Goal: Information Seeking & Learning: Learn about a topic

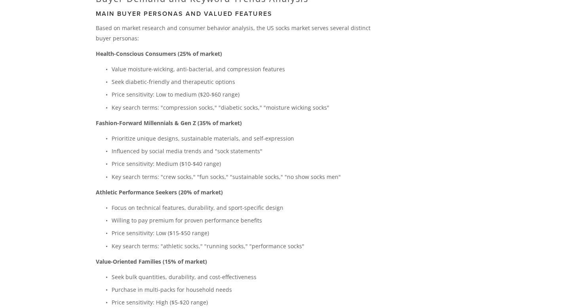
scroll to position [1593, 0]
drag, startPoint x: 281, startPoint y: 155, endPoint x: 332, endPoint y: 155, distance: 51.0
click at [332, 171] on p "Key search terms: "crew socks," "fun socks," "sustainable socks," "no show sock…" at bounding box center [242, 176] width 261 height 10
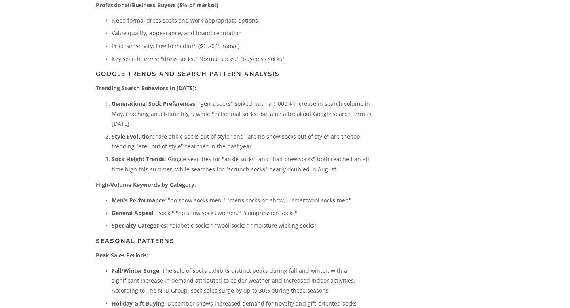
scroll to position [1919, 0]
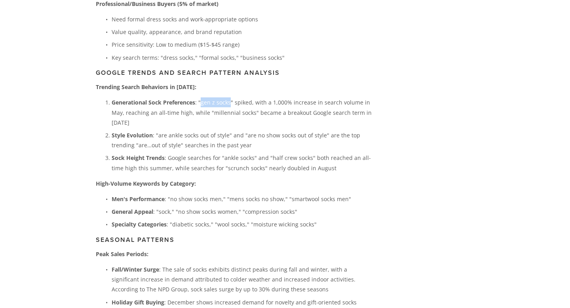
drag, startPoint x: 202, startPoint y: 81, endPoint x: 230, endPoint y: 86, distance: 28.6
click at [230, 97] on p "Generational Sock Preferences : "gen z socks" spiked, with a 1,000% increase in…" at bounding box center [242, 112] width 261 height 30
drag, startPoint x: 168, startPoint y: 115, endPoint x: 198, endPoint y: 115, distance: 29.7
click at [198, 130] on p "Style Evolution : "are ankle socks out of style" and "are no show socks out of …" at bounding box center [242, 140] width 261 height 20
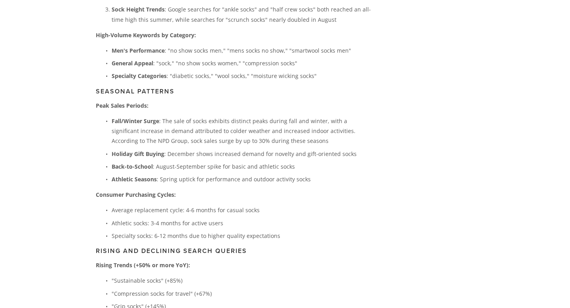
scroll to position [2075, 0]
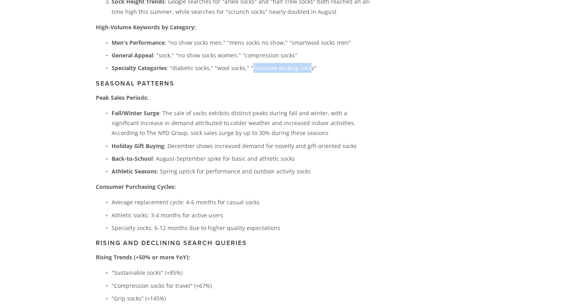
drag, startPoint x: 252, startPoint y: 48, endPoint x: 307, endPoint y: 47, distance: 55.8
click at [307, 63] on p "Specialty Categories : "diabetic socks," "wool socks," "moisture wicking socks"" at bounding box center [242, 68] width 261 height 10
click at [286, 63] on p "Specialty Categories : "diabetic socks," "wool socks," "moisture wicking socks"" at bounding box center [242, 68] width 261 height 10
click at [328, 63] on p "Specialty Categories : "diabetic socks," "wool socks," "moisture wicking socks"" at bounding box center [242, 68] width 261 height 10
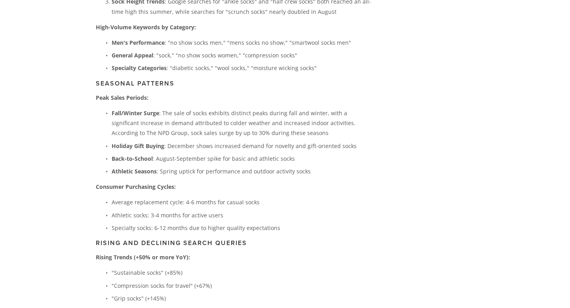
click at [282, 63] on p "Specialty Categories : "diabetic socks," "wool socks," "moisture wicking socks"" at bounding box center [242, 68] width 261 height 10
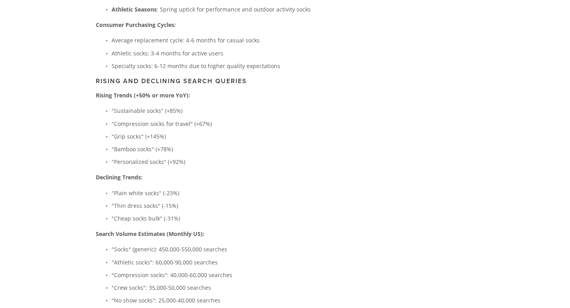
scroll to position [2255, 0]
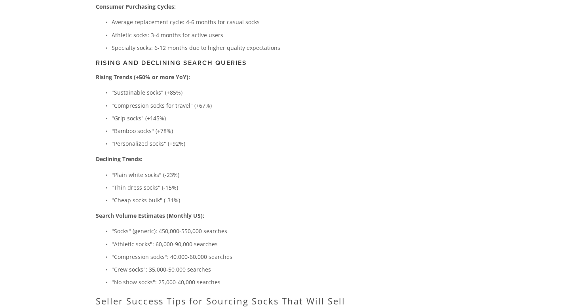
click at [137, 100] on p ""Compression socks for travel" (+67%)" at bounding box center [242, 105] width 261 height 10
drag, startPoint x: 163, startPoint y: 85, endPoint x: 115, endPoint y: 87, distance: 47.9
click at [115, 100] on p ""Compression socks for travel" (+67%)" at bounding box center [242, 105] width 261 height 10
click at [152, 126] on p ""Bamboo socks" (+78%)" at bounding box center [242, 131] width 261 height 10
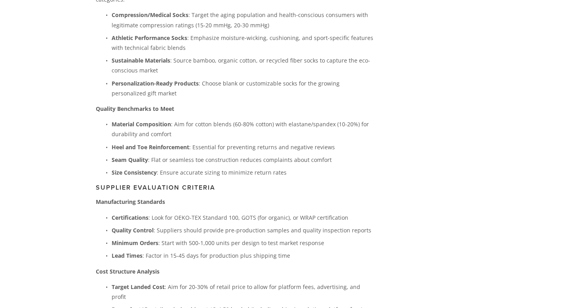
scroll to position [2614, 0]
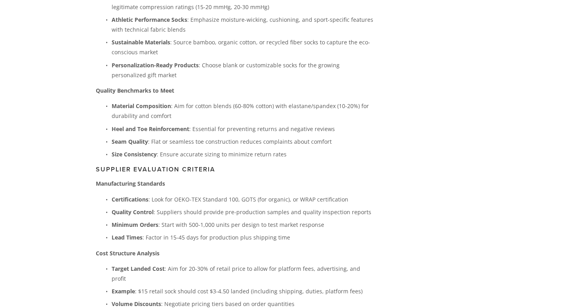
click at [119, 195] on strong "Certifications" at bounding box center [130, 199] width 37 height 8
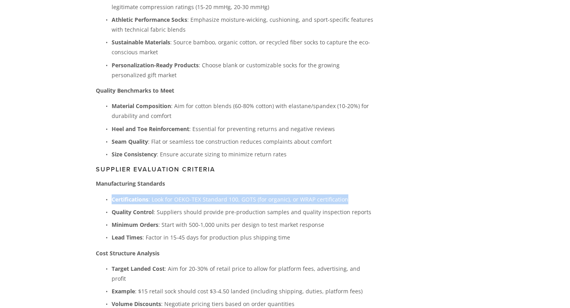
click at [119, 195] on strong "Certifications" at bounding box center [130, 199] width 37 height 8
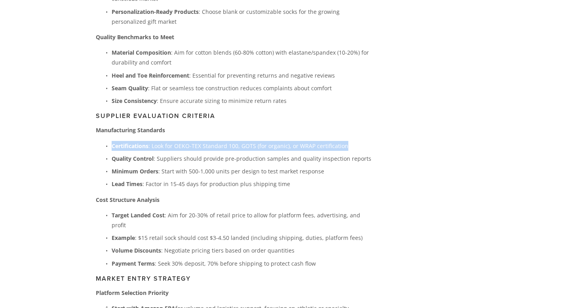
scroll to position [2677, 0]
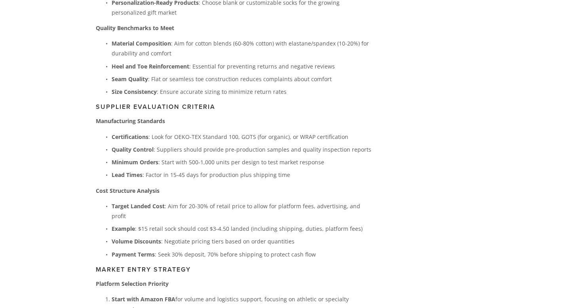
click at [187, 201] on p "Target Landed Cost : Aim for 20-30% of retail price to allow for platform fees,…" at bounding box center [242, 211] width 261 height 20
click at [190, 201] on p "Target Landed Cost : Aim for 20-30% of retail price to allow for platform fees,…" at bounding box center [242, 211] width 261 height 20
click at [180, 236] on p "Volume Discounts : Negotiate pricing tiers based on order quantities" at bounding box center [242, 241] width 261 height 10
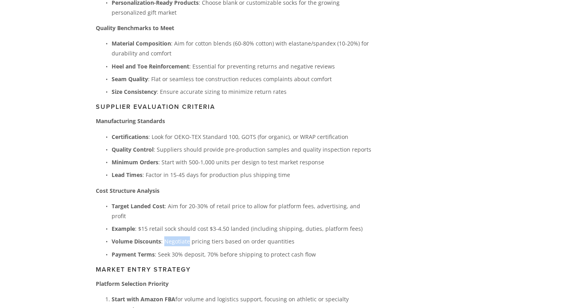
click at [180, 236] on p "Volume Discounts : Negotiate pricing tiers based on order quantities" at bounding box center [242, 241] width 261 height 10
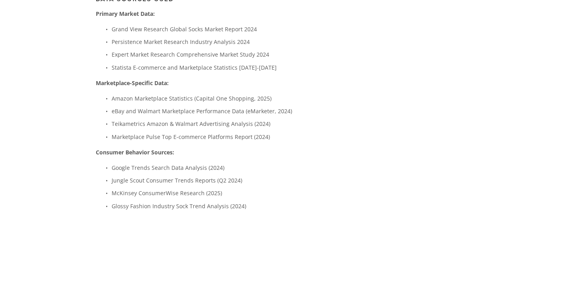
scroll to position [3636, 0]
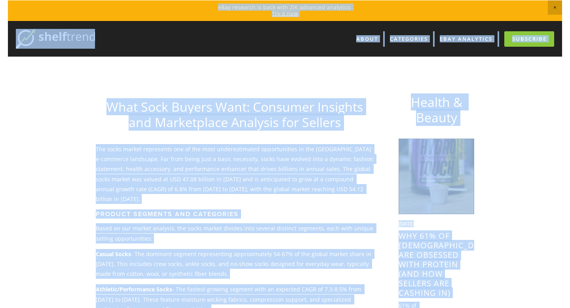
scroll to position [0, 0]
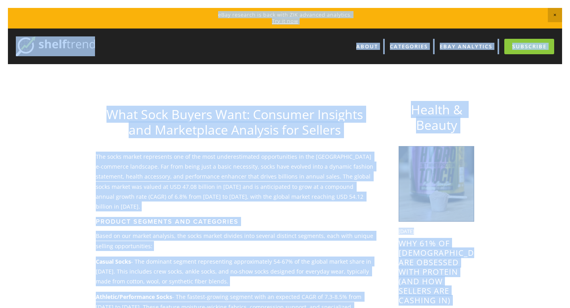
copy body "eBay research is back with ZIK advanced analytics. Try it now About Categories …"
